Goal: Transaction & Acquisition: Purchase product/service

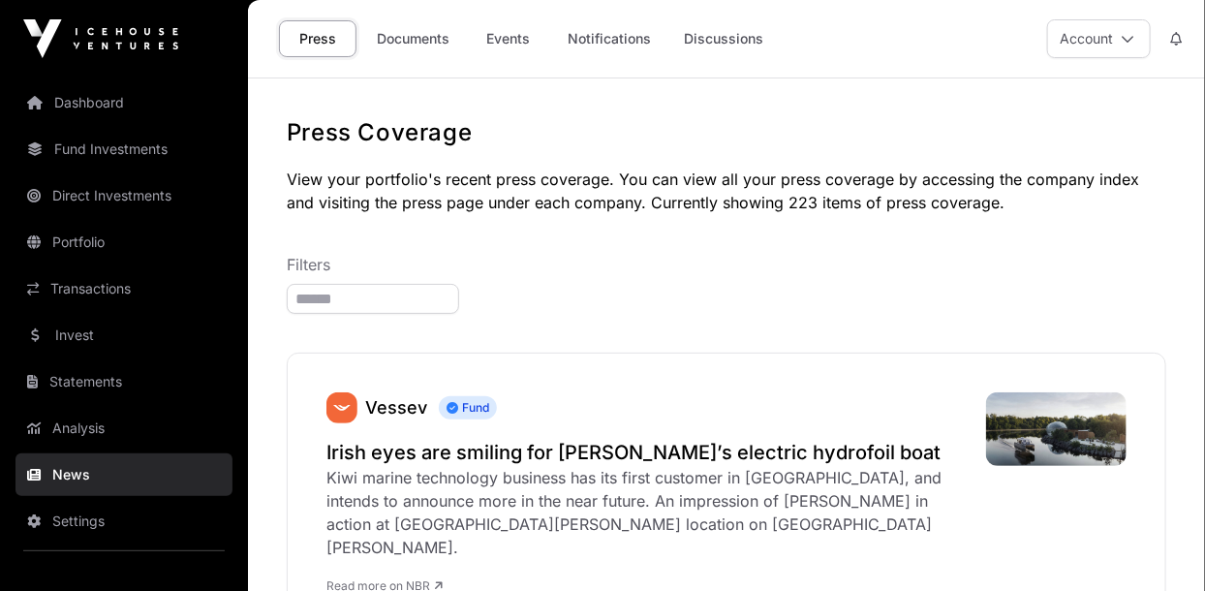
click at [57, 101] on link "Dashboard" at bounding box center [123, 102] width 217 height 43
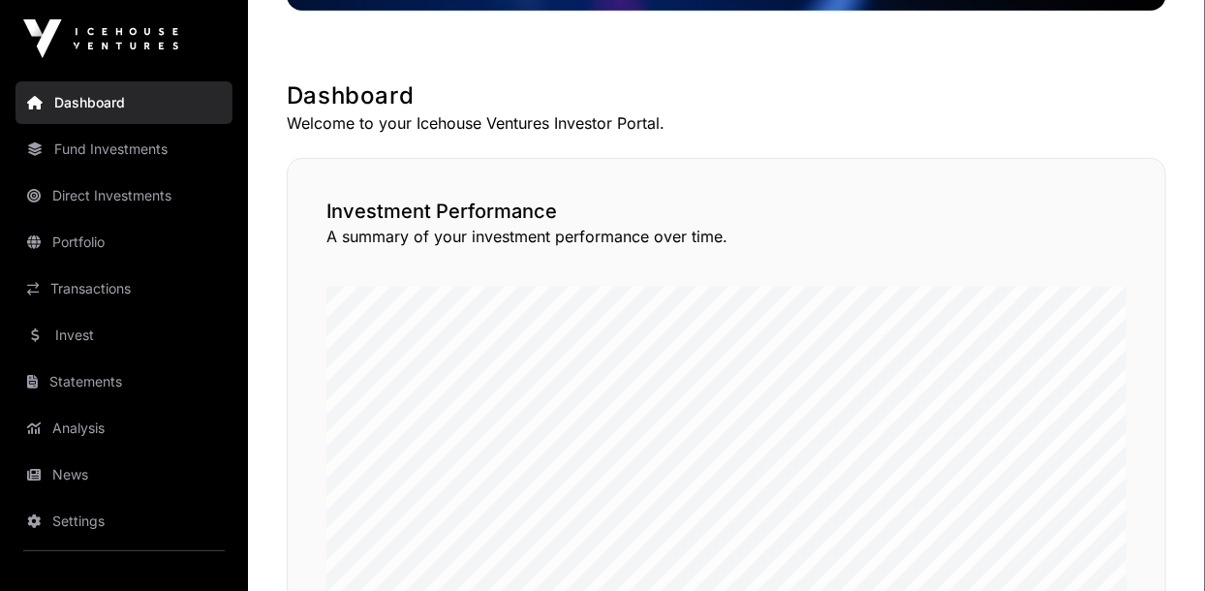
scroll to position [317, 0]
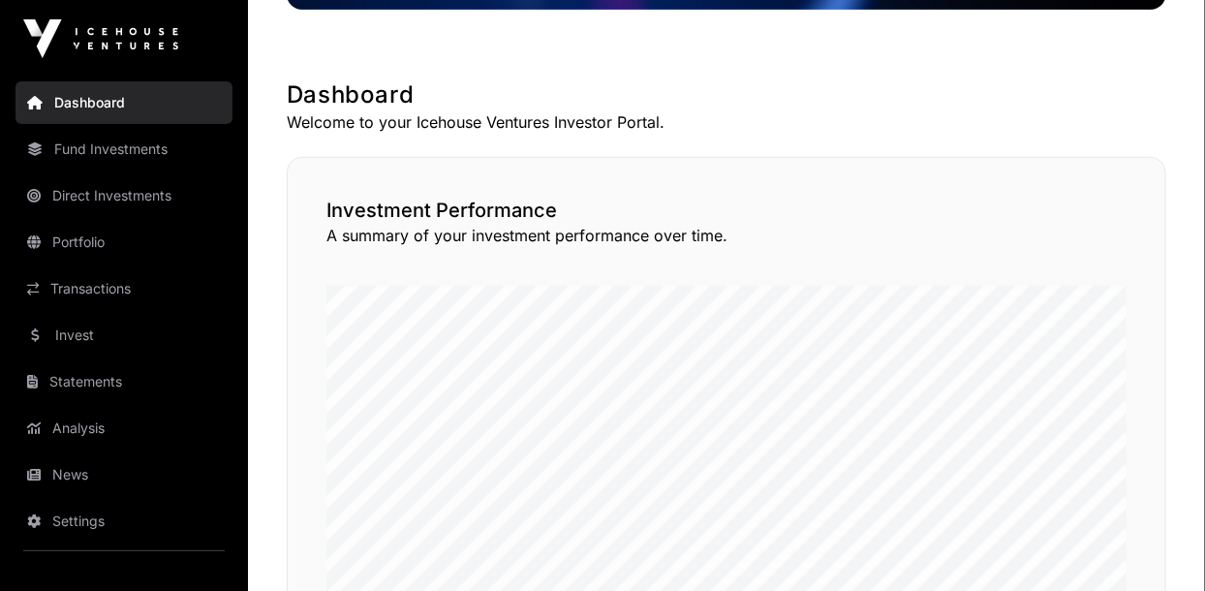
click at [58, 338] on link "Invest" at bounding box center [123, 335] width 217 height 43
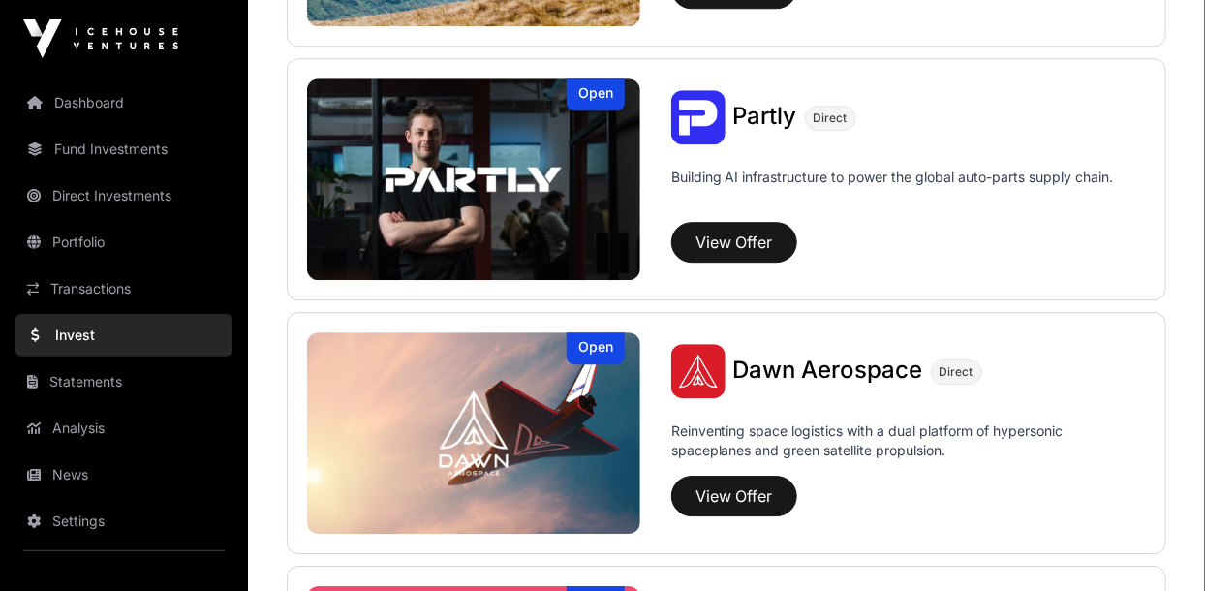
scroll to position [2850, 0]
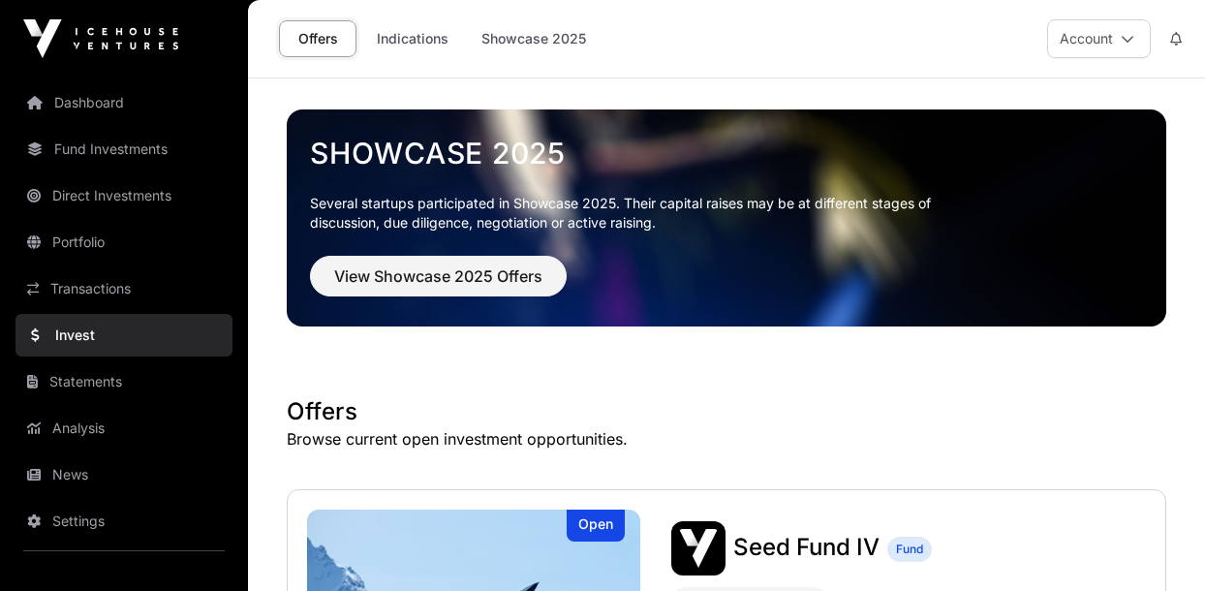
scroll to position [2850, 0]
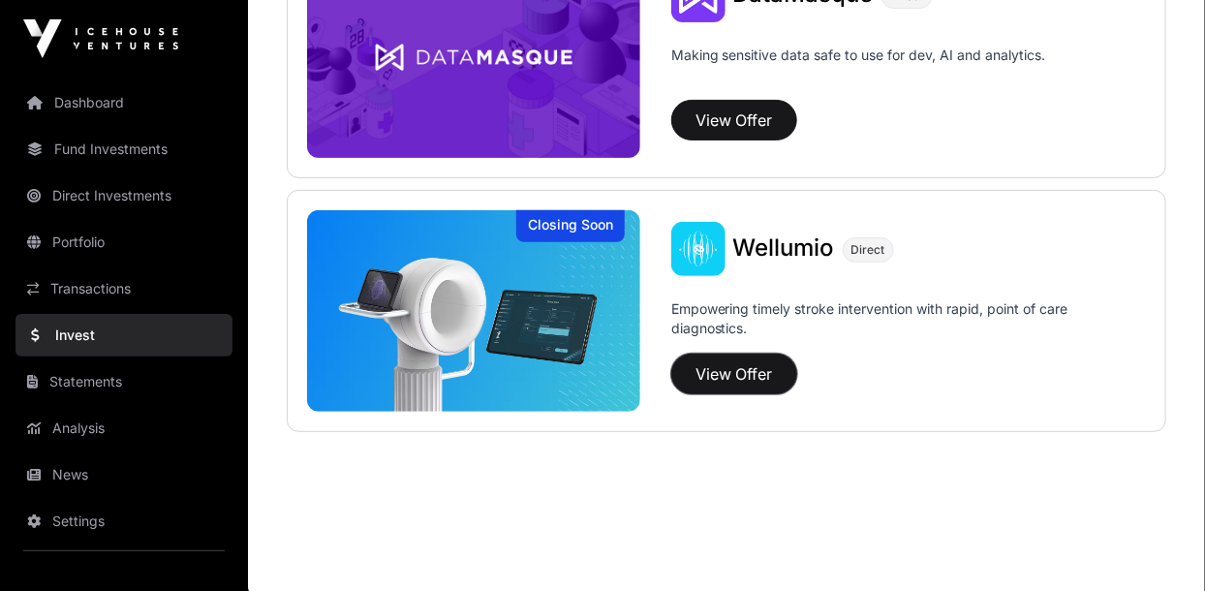
click at [709, 373] on button "View Offer" at bounding box center [734, 374] width 126 height 41
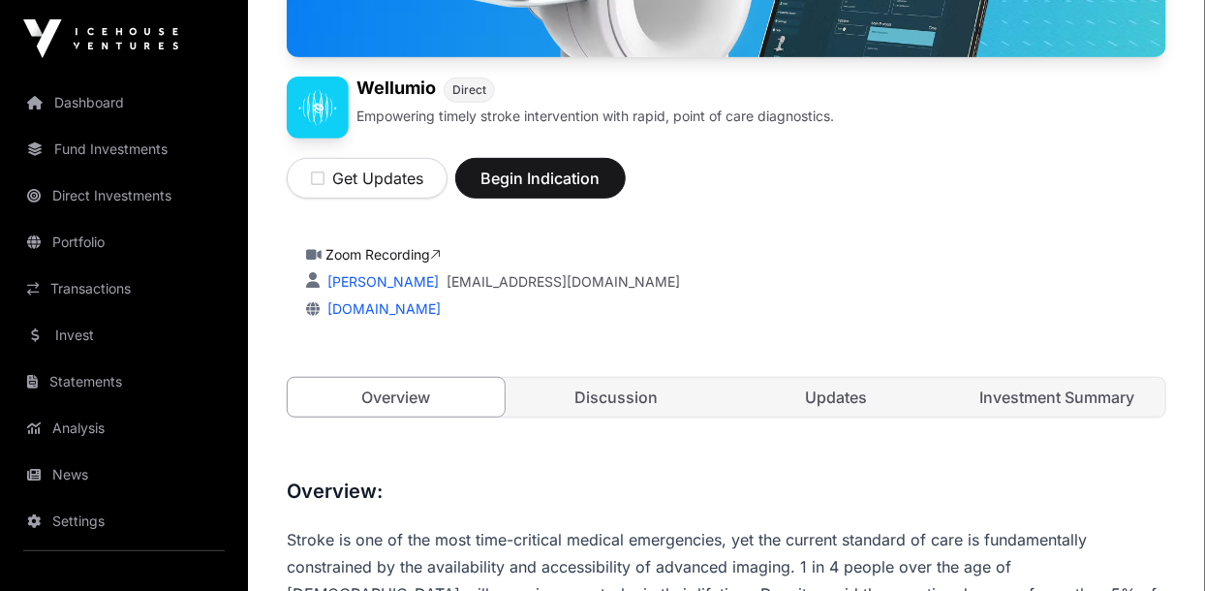
scroll to position [253, 0]
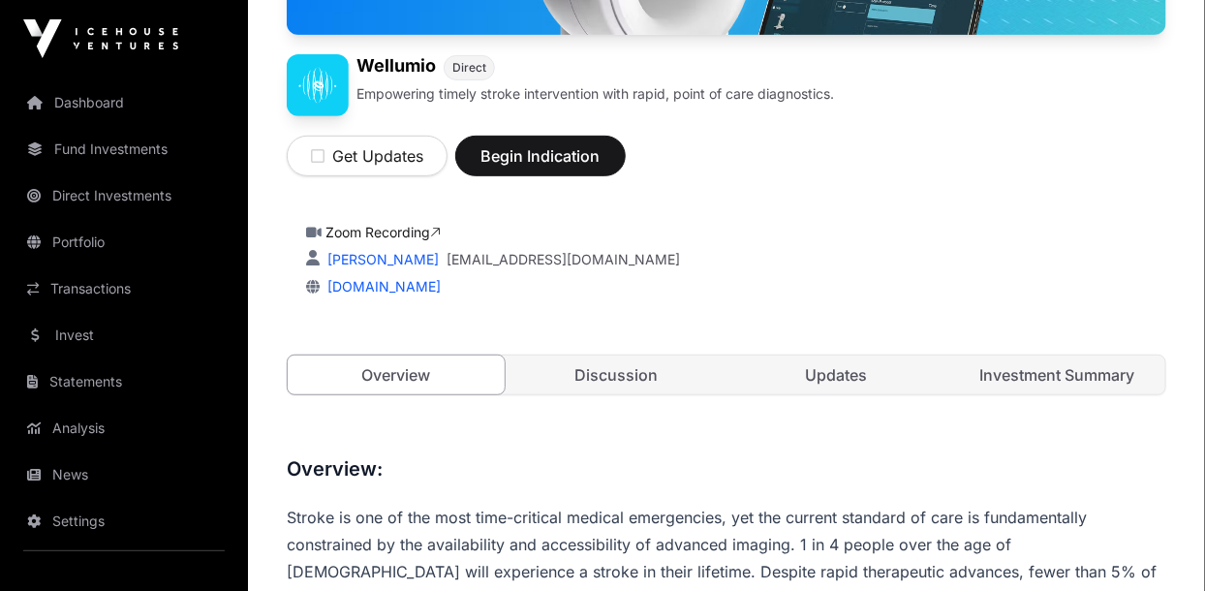
click at [575, 363] on link "Discussion" at bounding box center [616, 374] width 217 height 39
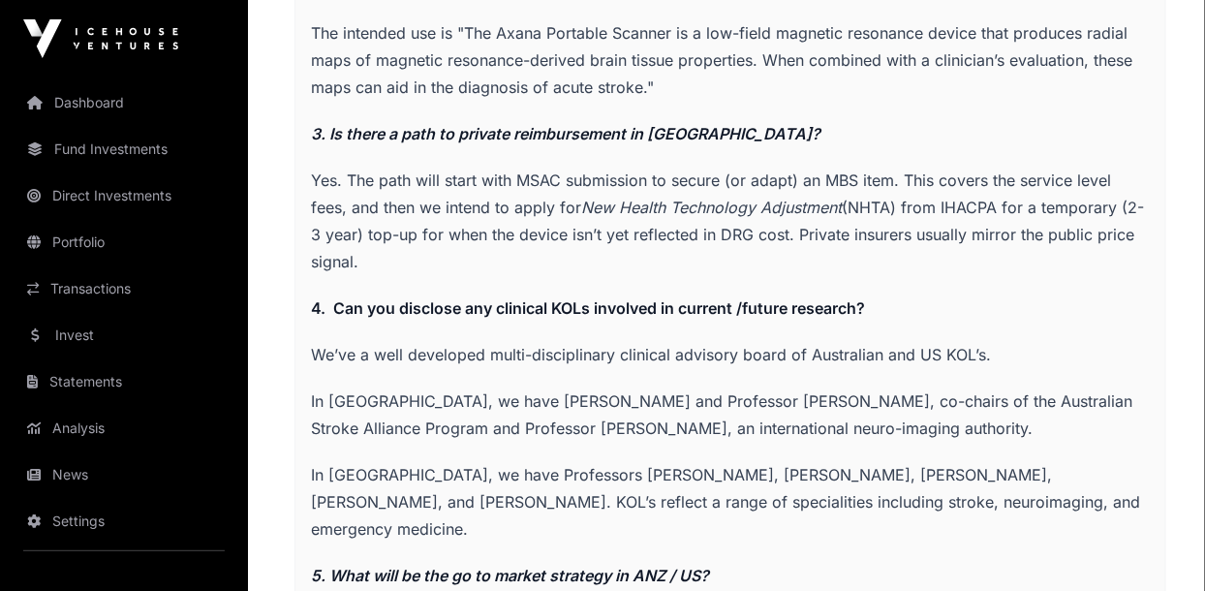
scroll to position [2085, 0]
